Goal: Task Accomplishment & Management: Manage account settings

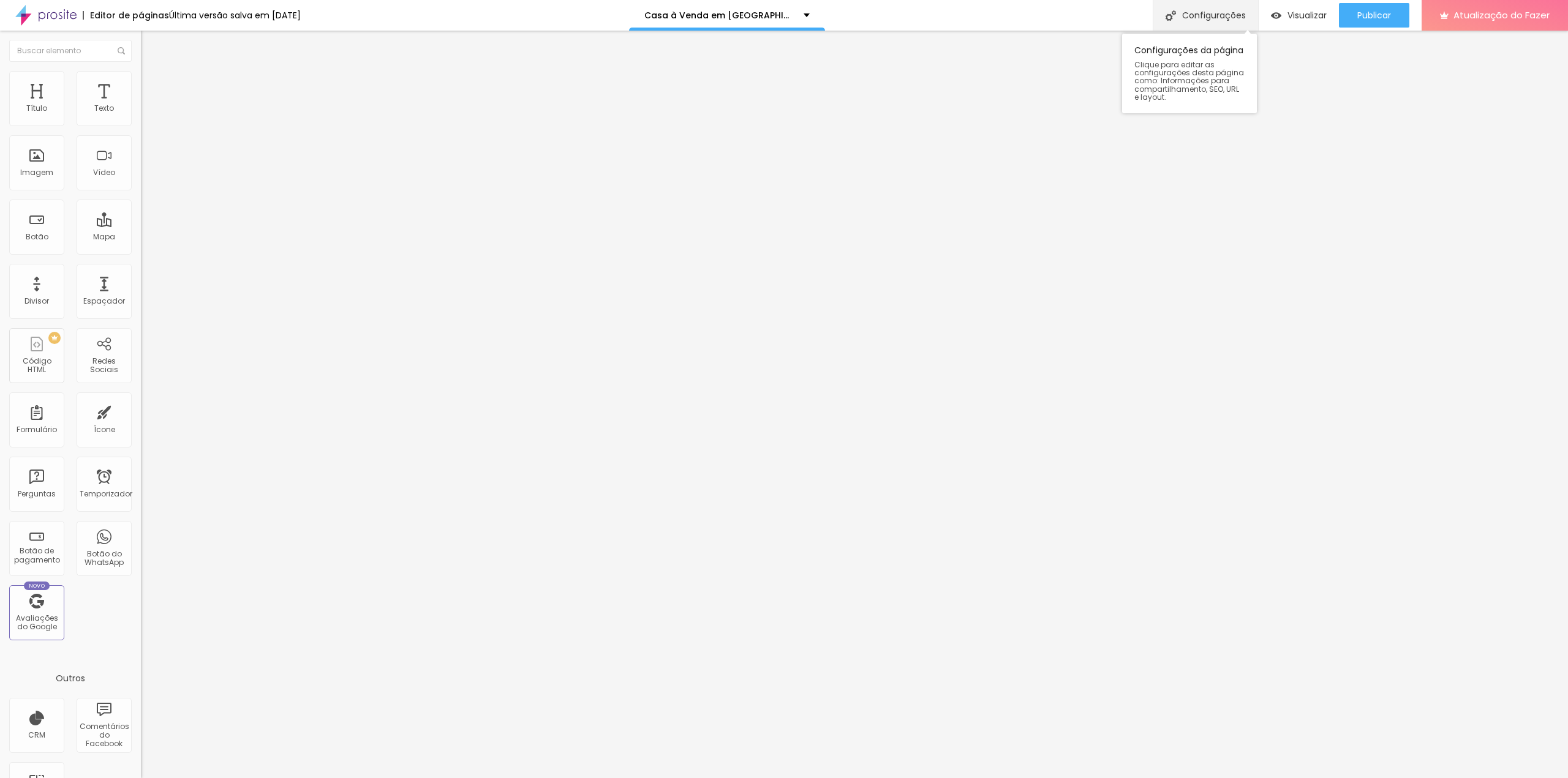
click at [1202, 15] on font "Configurações" at bounding box center [1214, 15] width 64 height 12
click at [1003, 778] on div at bounding box center [784, 791] width 1568 height 11
click at [98, 546] on div "Botão do WhatsApp" at bounding box center [104, 549] width 55 height 55
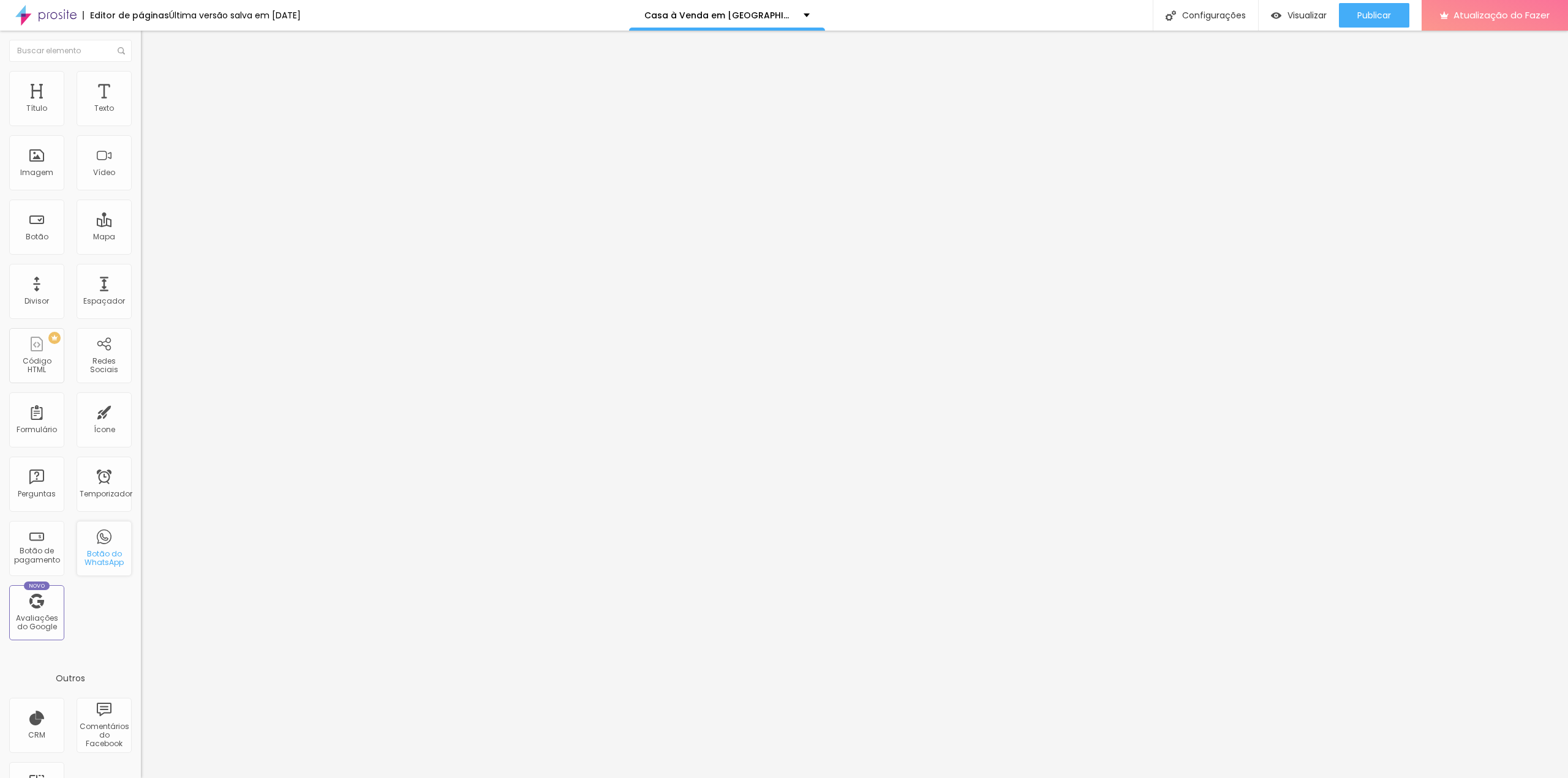
click at [98, 546] on div "Botão do WhatsApp" at bounding box center [104, 549] width 55 height 55
click at [63, 12] on img at bounding box center [45, 15] width 61 height 31
click at [1200, 16] on font "Configurações" at bounding box center [1214, 15] width 64 height 12
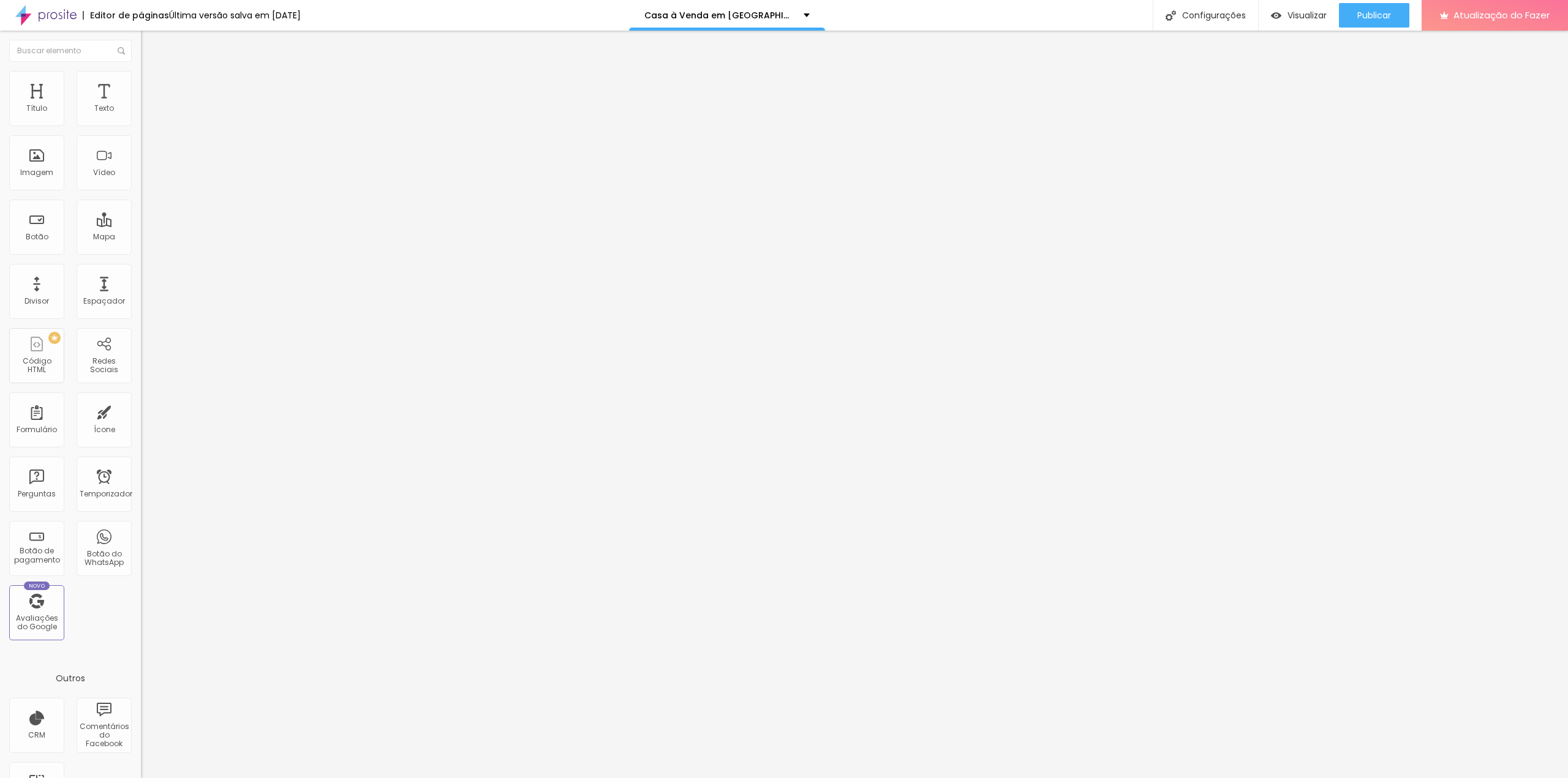
click at [1006, 778] on div at bounding box center [784, 791] width 1568 height 11
click at [1312, 10] on font "Visualizar" at bounding box center [1307, 15] width 39 height 12
